Goal: Information Seeking & Learning: Learn about a topic

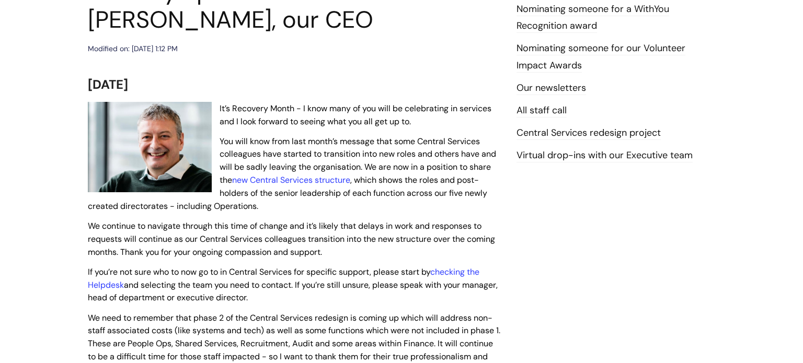
scroll to position [77, 0]
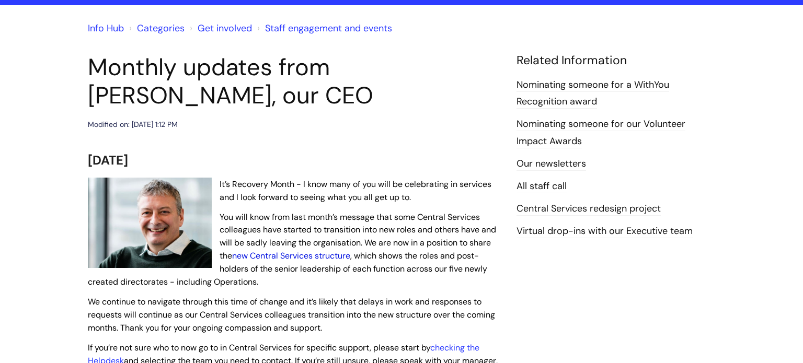
click at [306, 259] on link "new Central Services structure" at bounding box center [291, 255] width 118 height 11
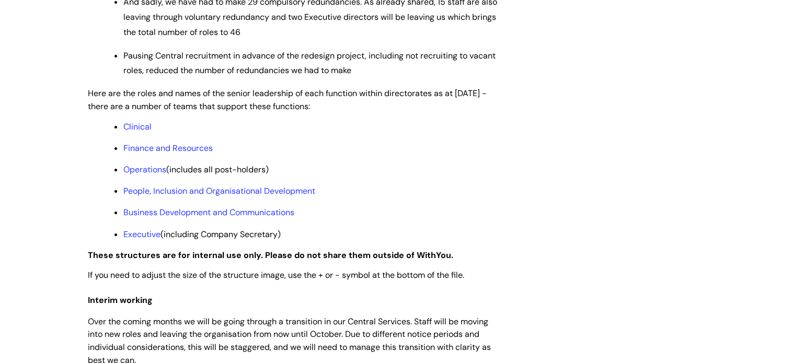
scroll to position [871, 0]
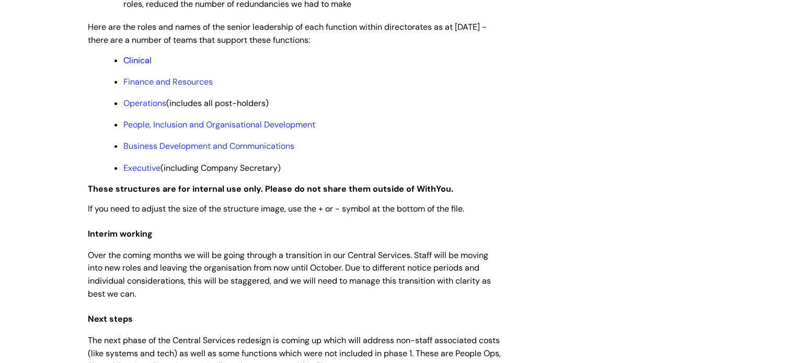
click at [135, 66] on link "Clinical" at bounding box center [137, 60] width 28 height 11
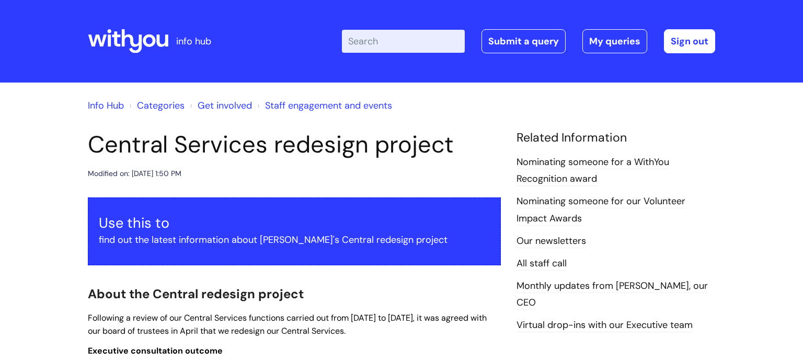
scroll to position [871, 0]
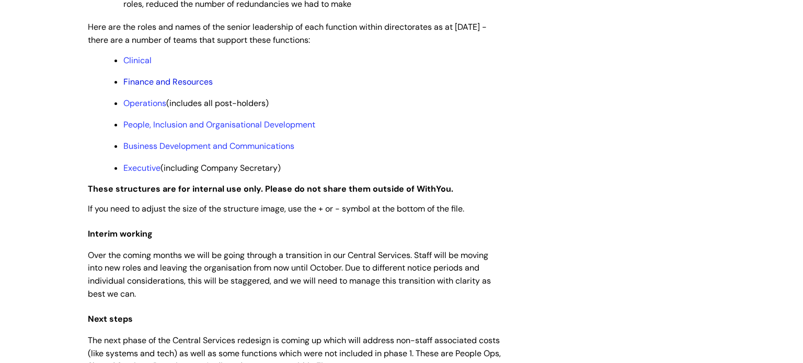
click at [149, 87] on link "Finance and Resources" at bounding box center [167, 81] width 89 height 11
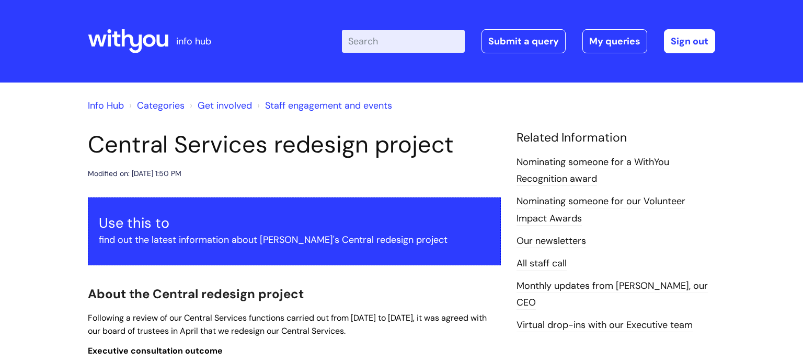
scroll to position [871, 0]
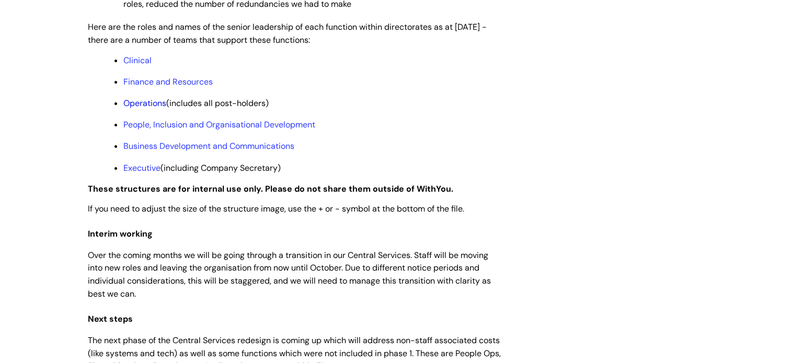
click at [152, 109] on link "Operations" at bounding box center [144, 103] width 43 height 11
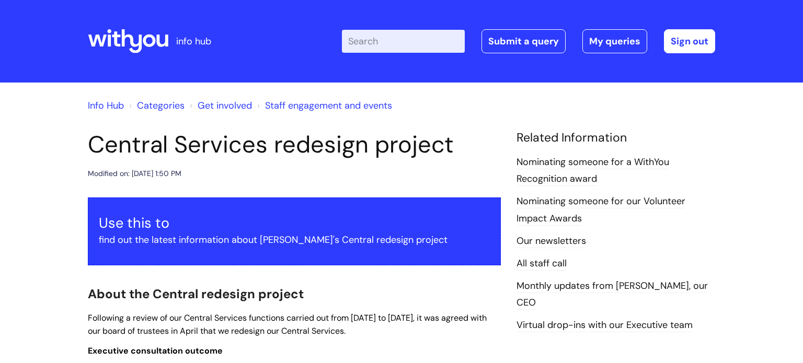
scroll to position [871, 0]
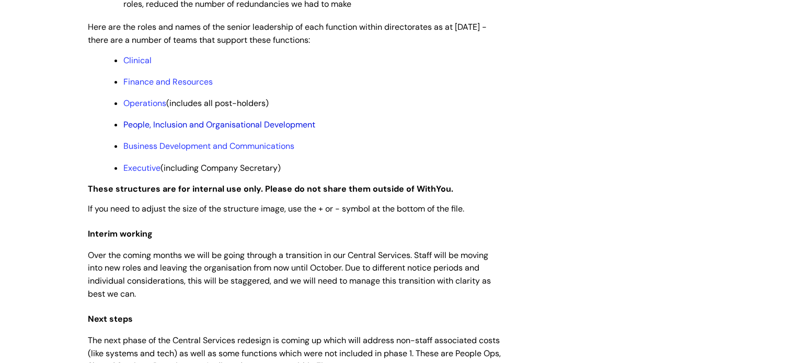
click at [222, 130] on link "People, Inclusion and Organisational Development" at bounding box center [219, 124] width 192 height 11
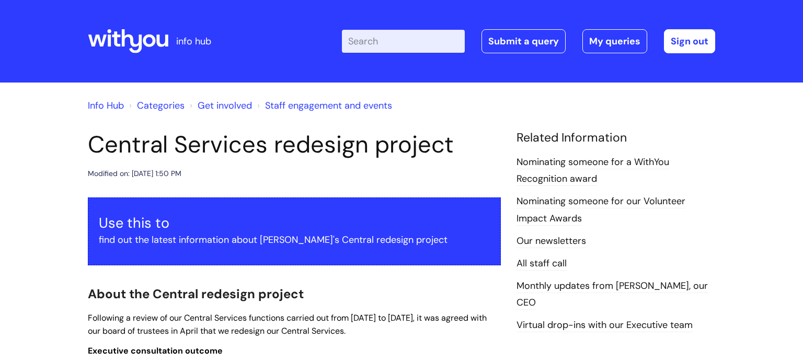
scroll to position [871, 0]
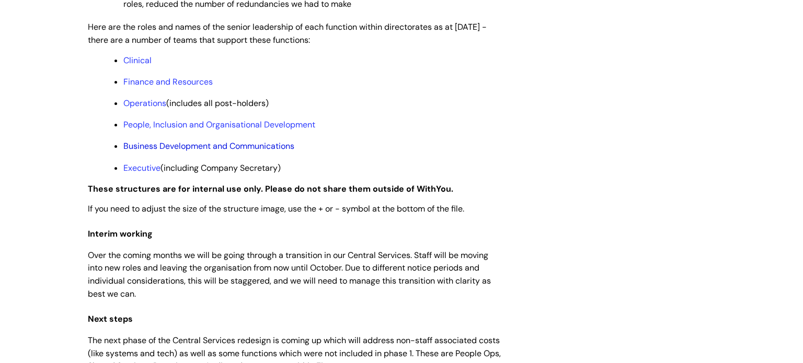
click at [252, 152] on link "Business Development and Communications" at bounding box center [208, 146] width 171 height 11
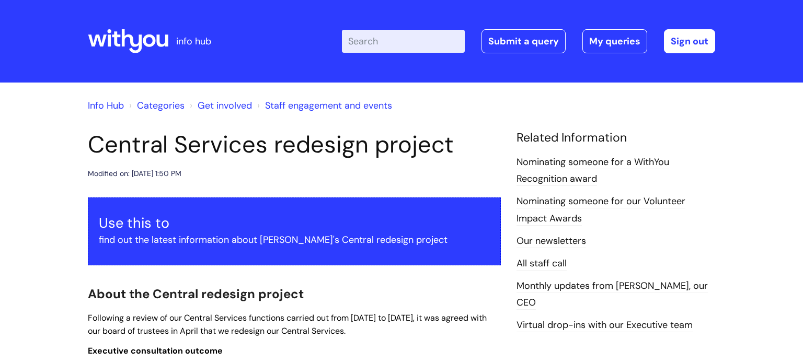
scroll to position [871, 0]
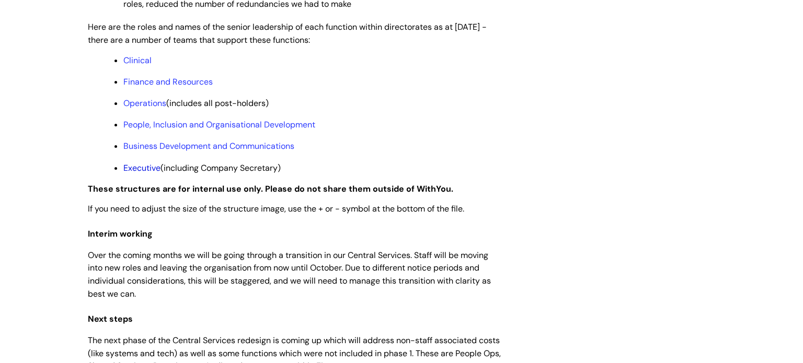
click at [143, 174] on link "Executive" at bounding box center [141, 168] width 37 height 11
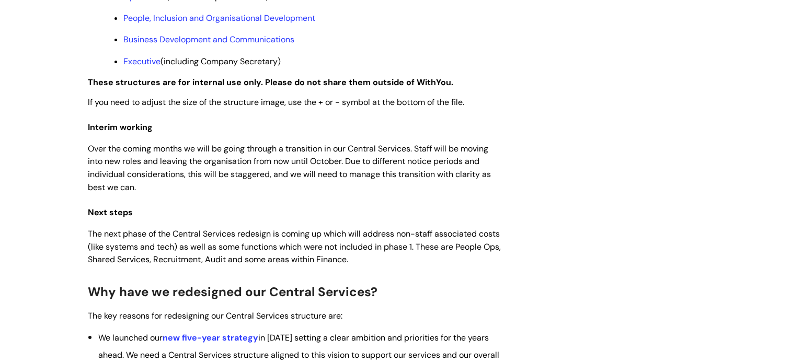
scroll to position [990, 0]
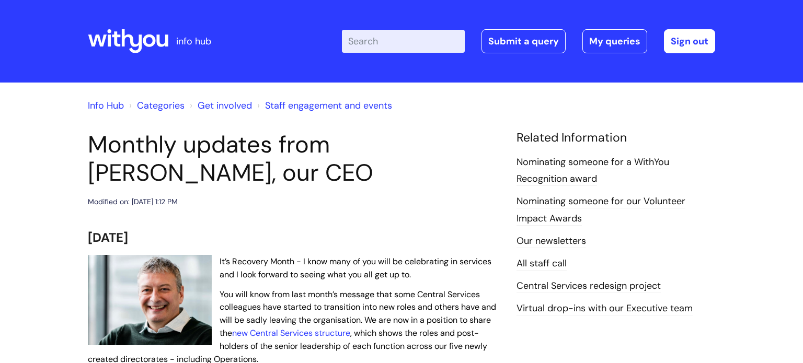
scroll to position [77, 0]
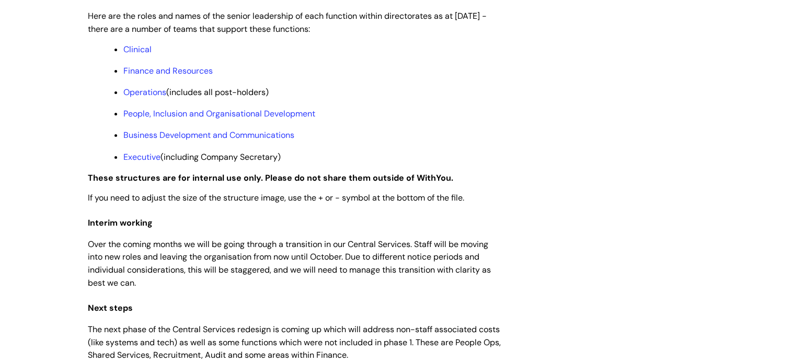
scroll to position [853, 0]
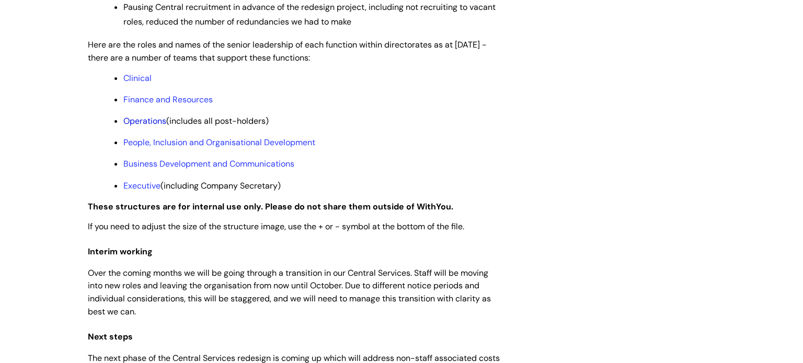
click at [149, 127] on link "Operations" at bounding box center [144, 121] width 43 height 11
